Goal: Navigation & Orientation: Find specific page/section

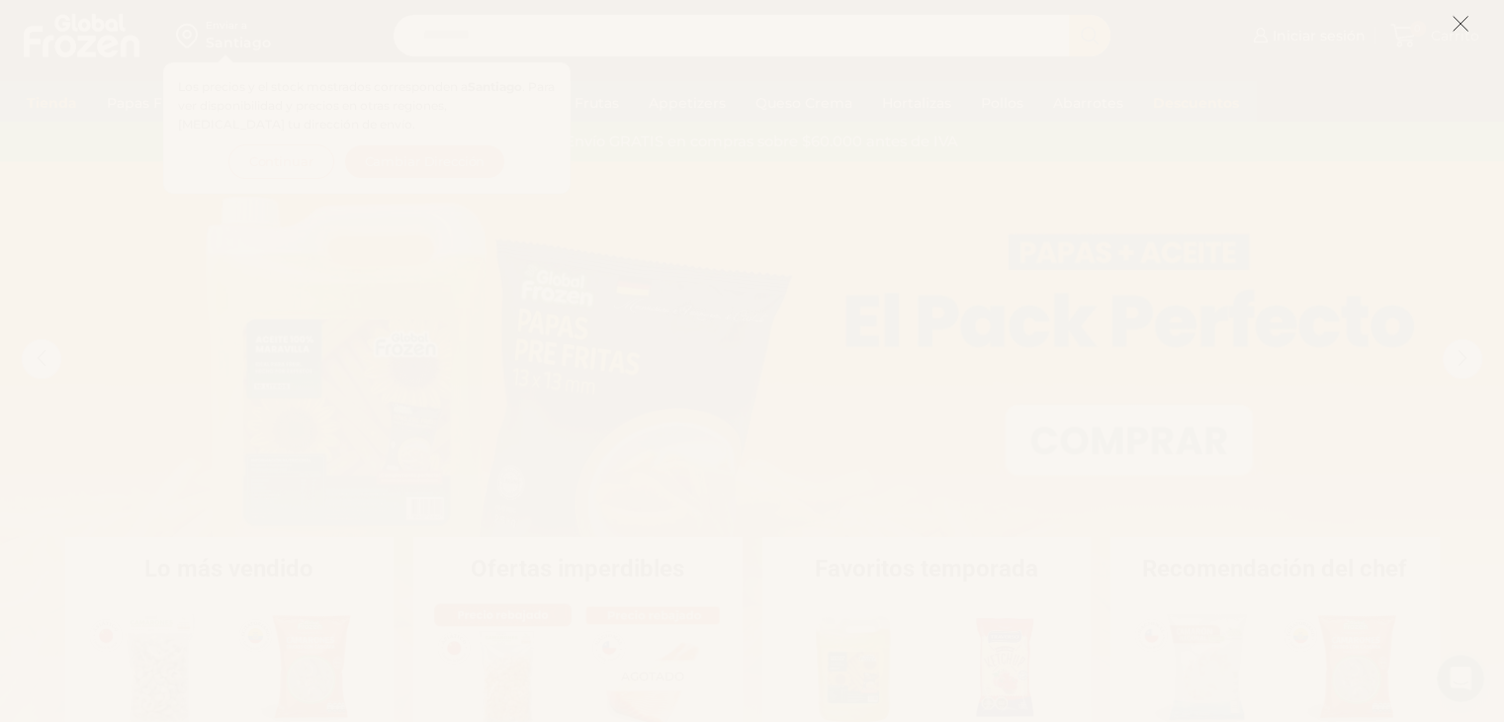
click at [1460, 32] on icon at bounding box center [1461, 24] width 18 height 18
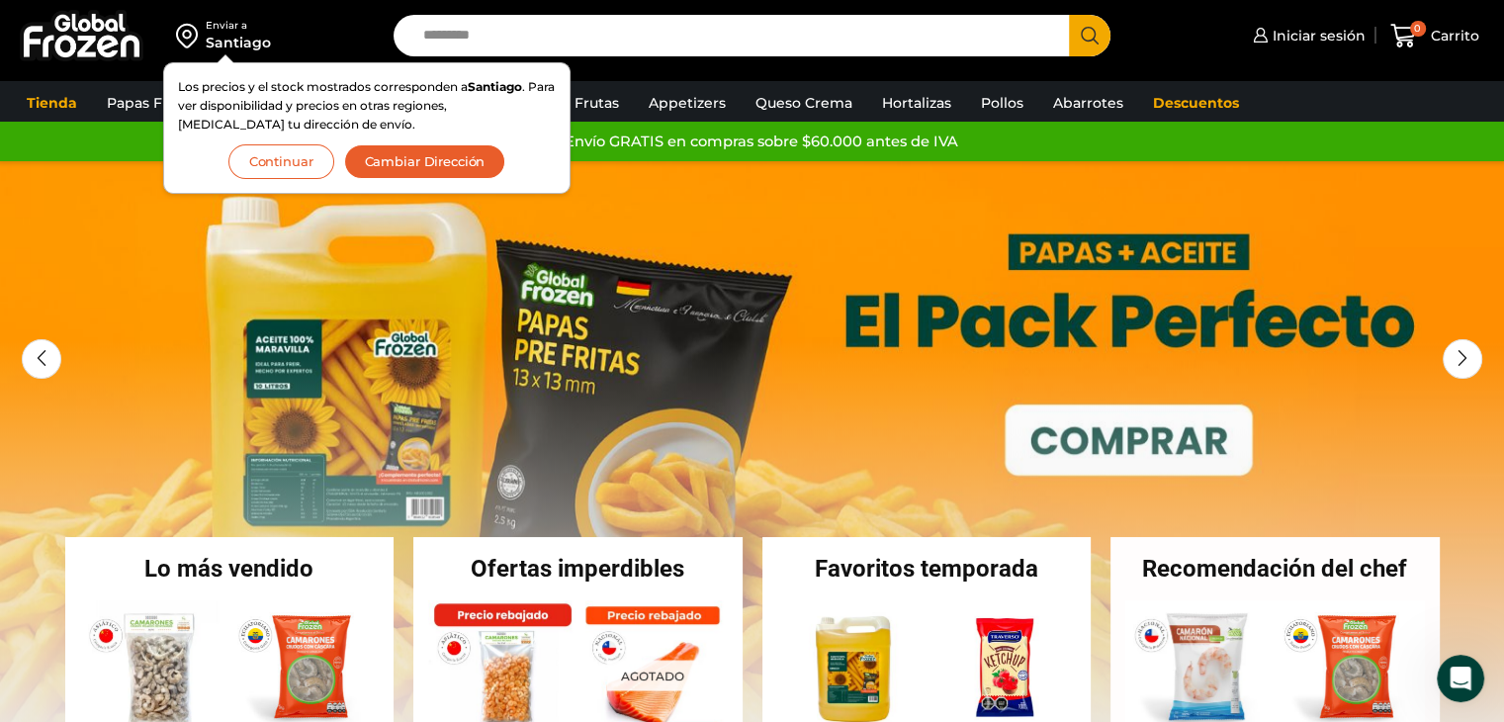
click at [306, 154] on button "Continuar" at bounding box center [281, 161] width 106 height 35
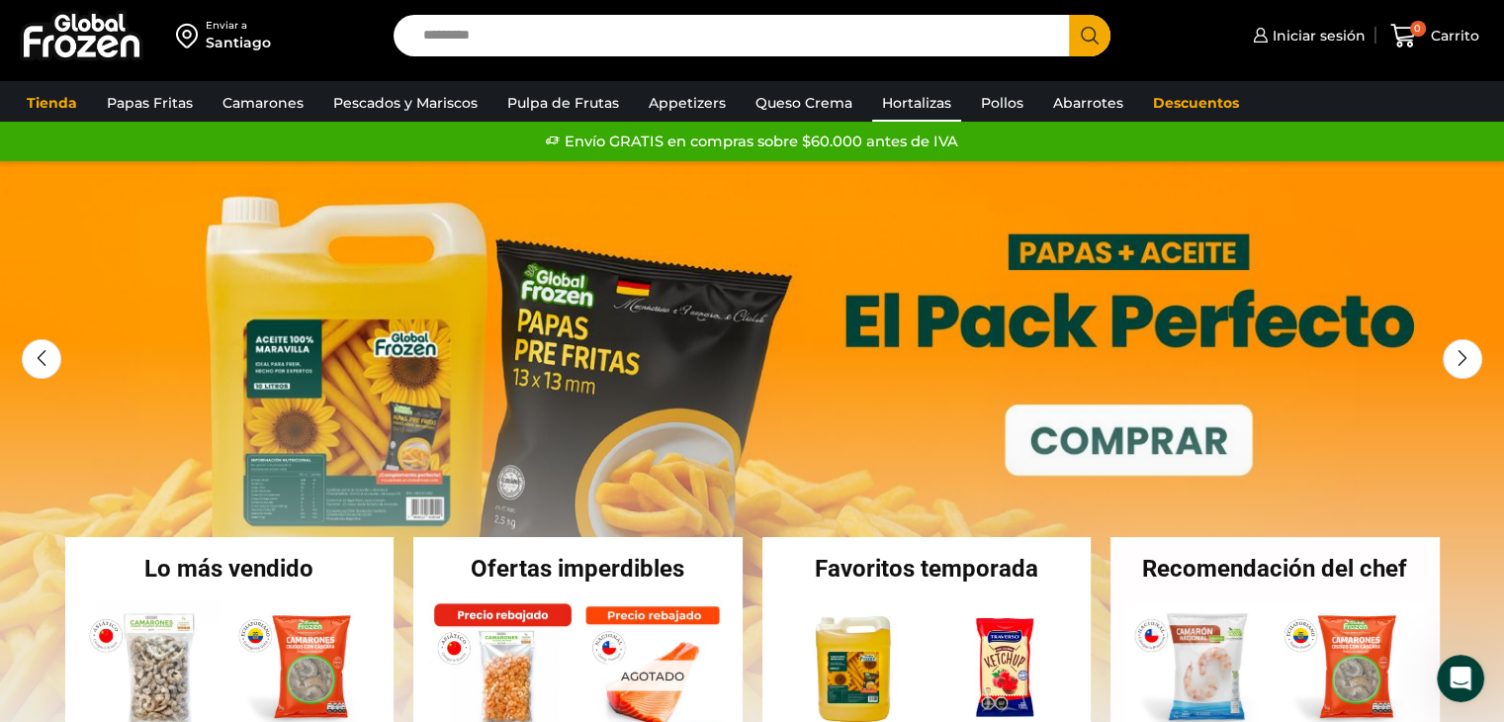
click at [904, 103] on link "Hortalizas" at bounding box center [916, 103] width 89 height 38
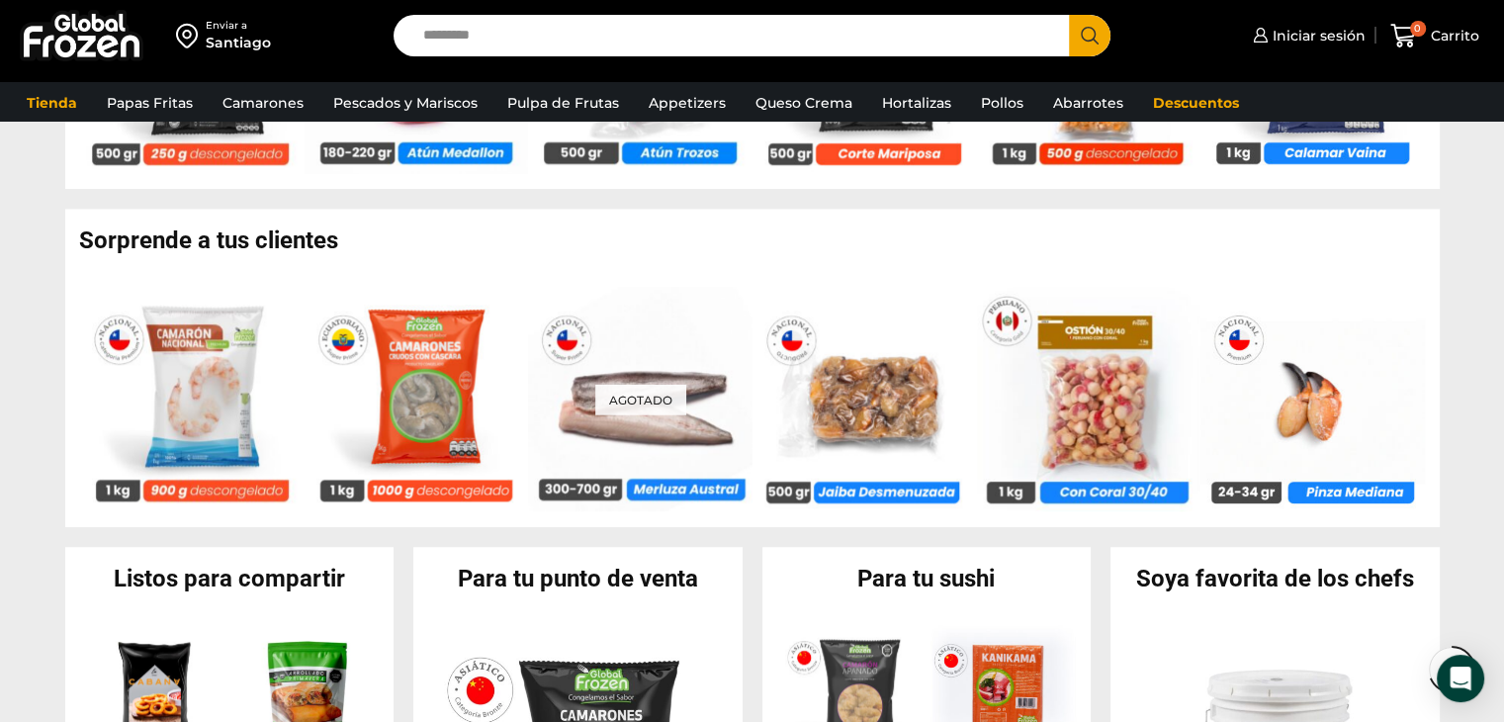
scroll to position [1978, 0]
